Goal: Navigation & Orientation: Go to known website

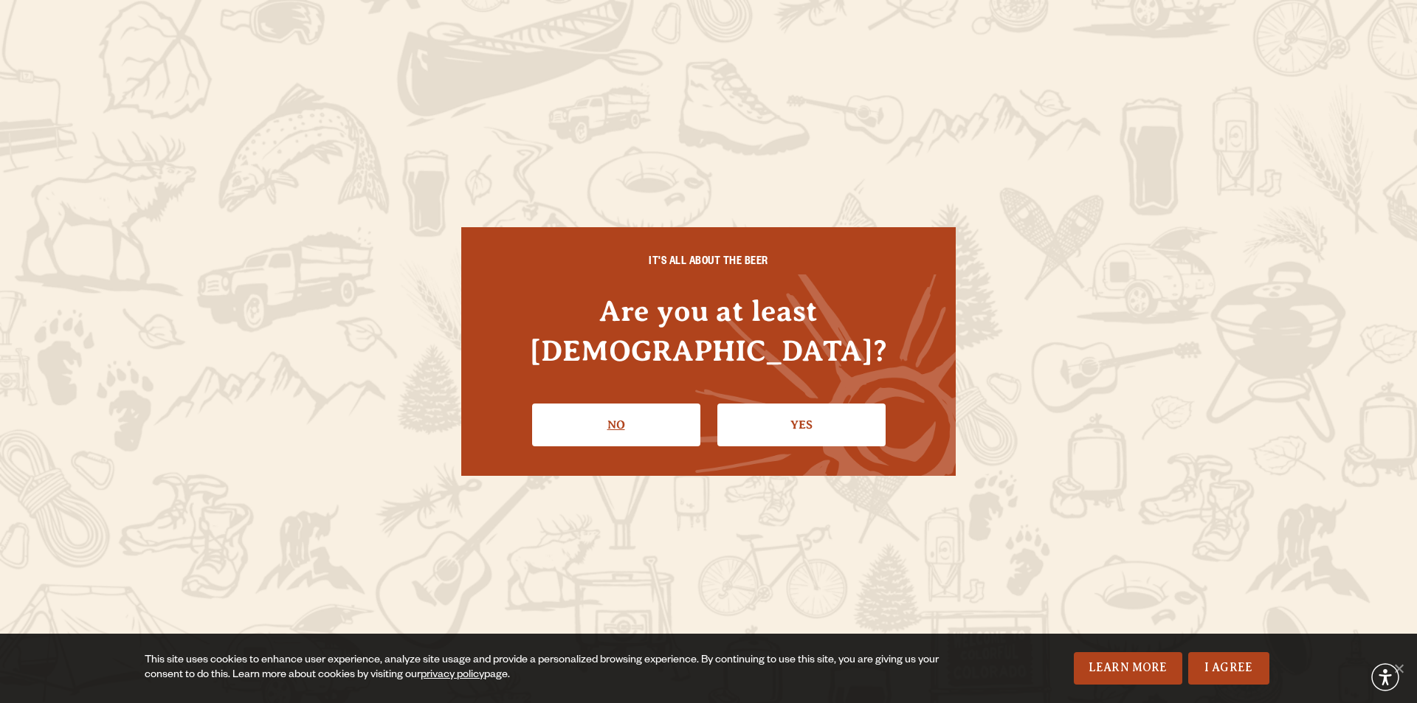
click at [628, 414] on link "No" at bounding box center [616, 425] width 168 height 43
click at [824, 407] on link "Yes" at bounding box center [801, 425] width 168 height 43
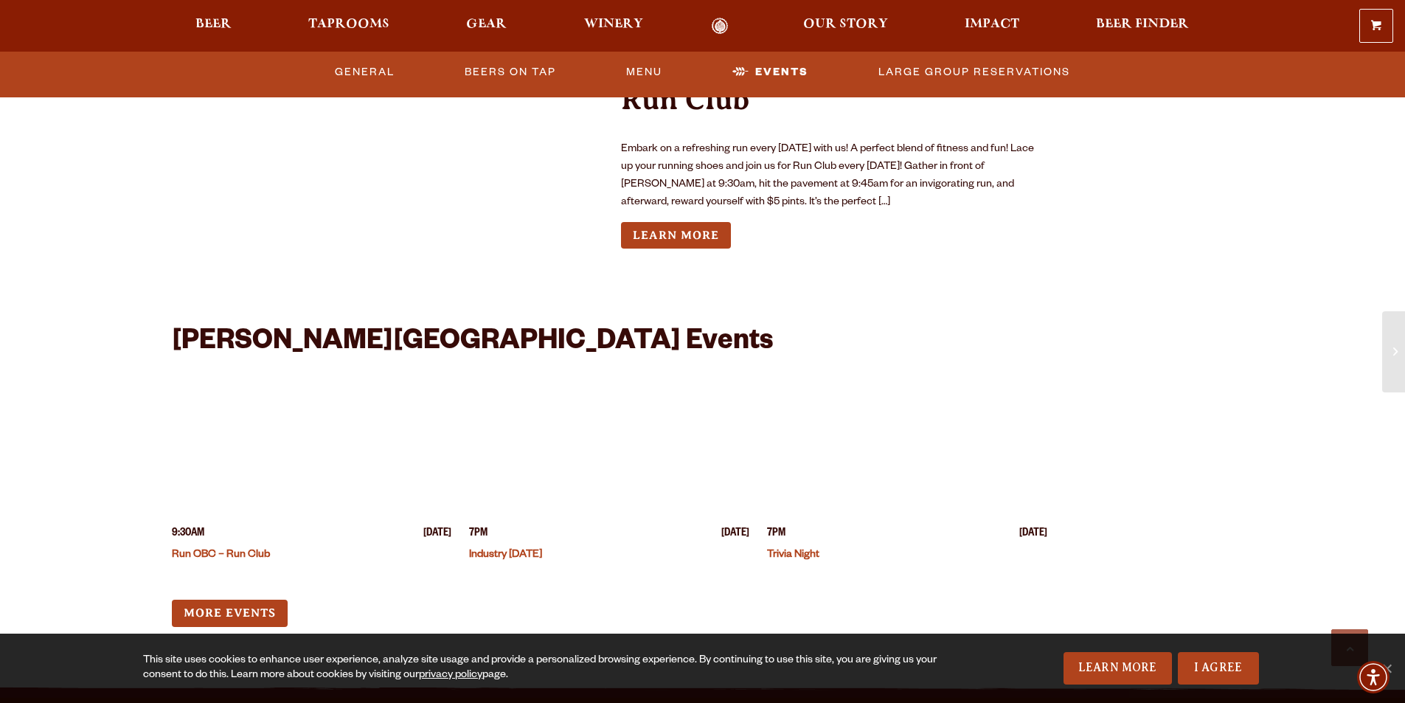
scroll to position [1697, 0]
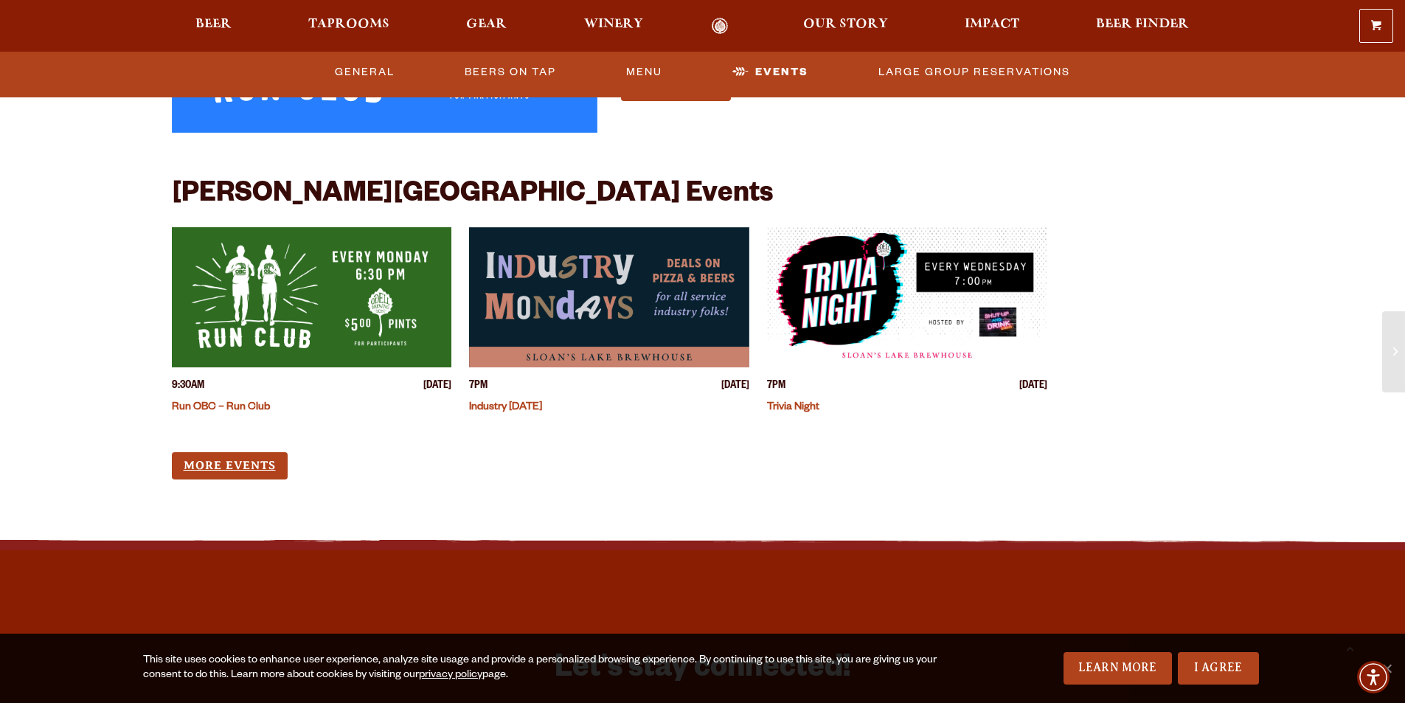
click at [229, 455] on link "More Events" at bounding box center [230, 465] width 116 height 27
